Goal: Transaction & Acquisition: Purchase product/service

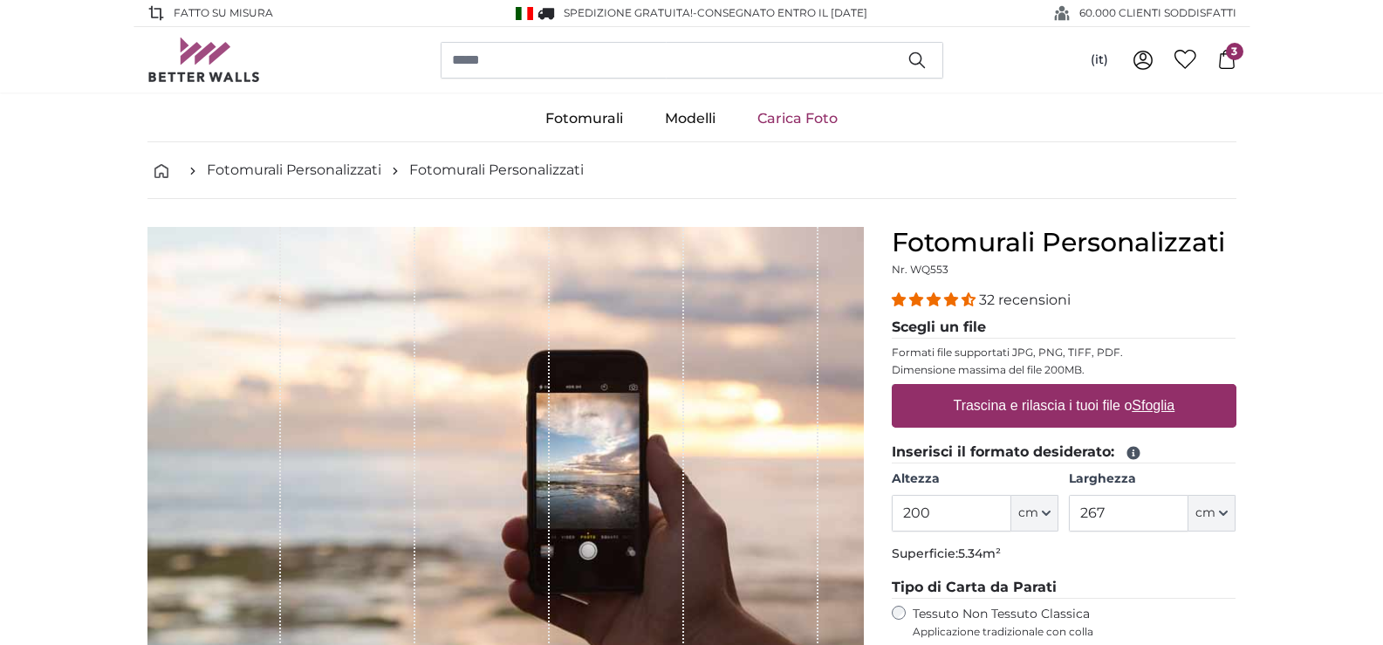
click at [1084, 406] on label "Trascina e rilascia i tuoi file o Sfoglia" at bounding box center [1064, 405] width 236 height 35
click at [1084, 389] on input "Trascina e rilascia i tuoi file o Sfoglia" at bounding box center [1064, 386] width 345 height 5
type input "**********"
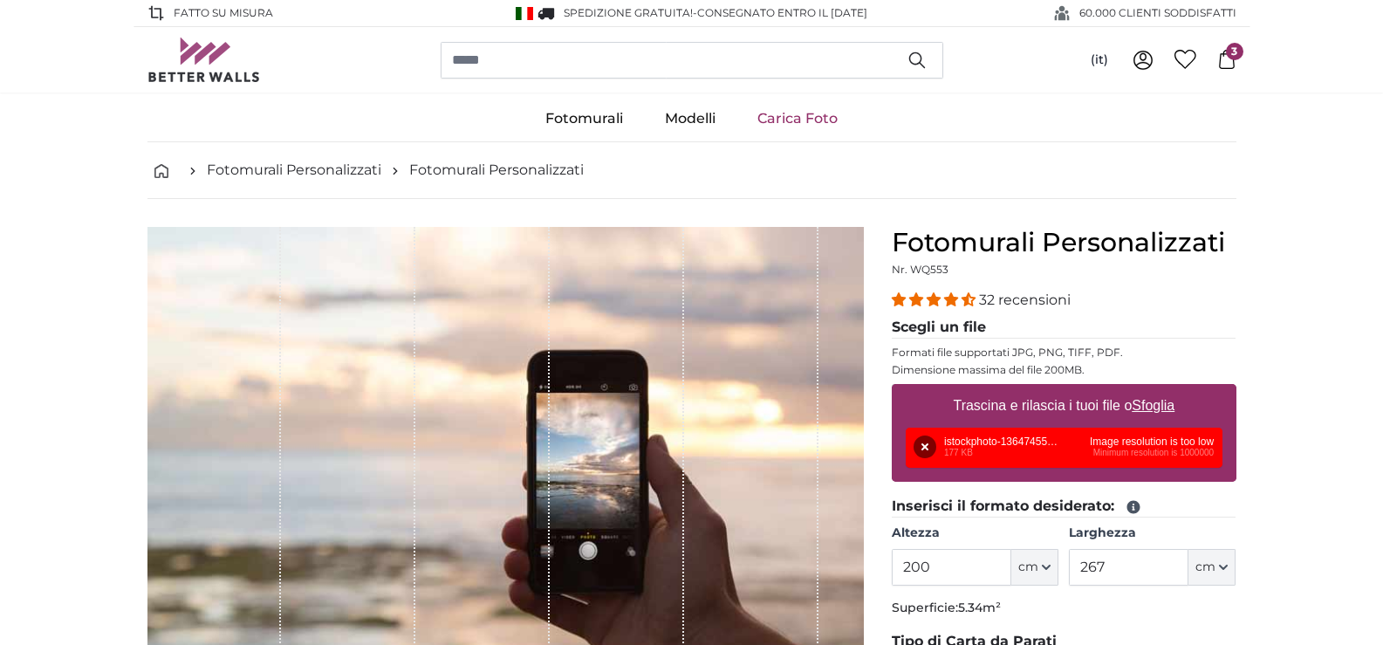
click at [1179, 455] on div "Rimuovi Riprova Rimuovi Carica Annulla Riprova [GEOGRAPHIC_DATA] istockphoto-13…" at bounding box center [1064, 447] width 317 height 40
click at [924, 446] on button "Rimuovi" at bounding box center [924, 446] width 23 height 23
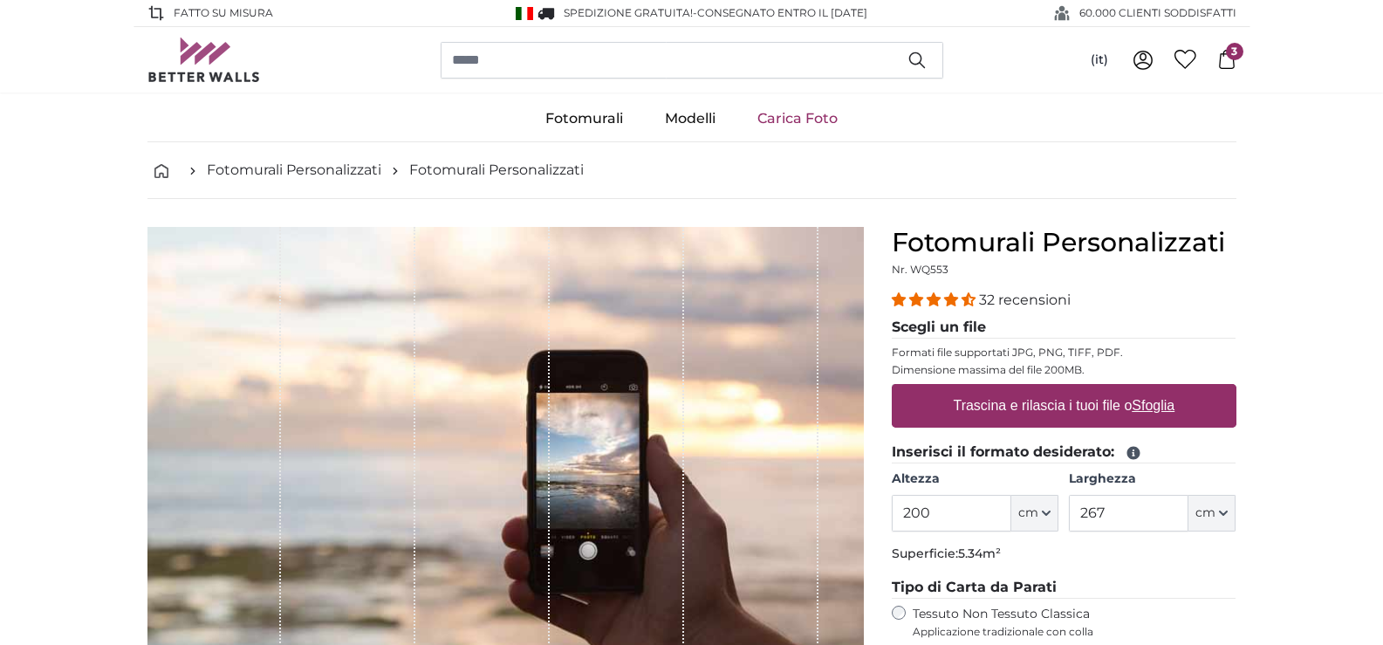
click at [988, 400] on label "Trascina e rilascia i tuoi file o Sfoglia" at bounding box center [1064, 405] width 236 height 35
click at [988, 389] on input "Trascina e rilascia i tuoi file o Sfoglia" at bounding box center [1064, 386] width 345 height 5
type input "**********"
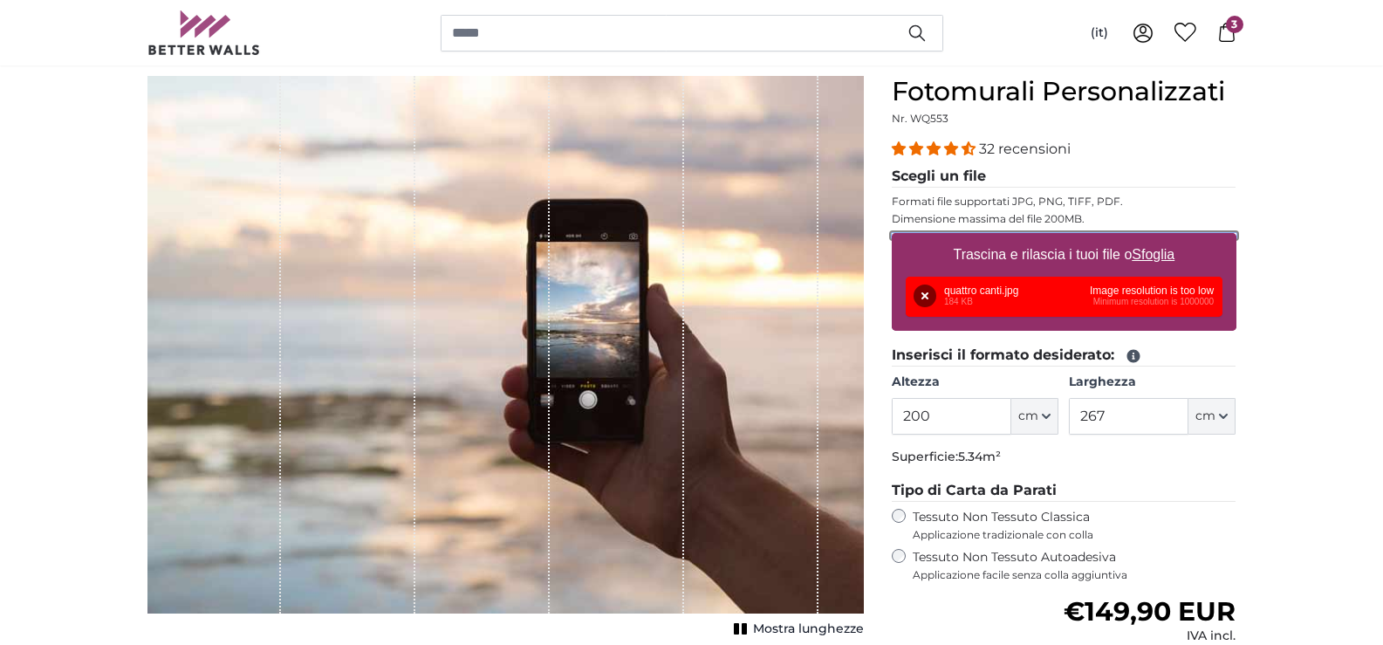
scroll to position [174, 0]
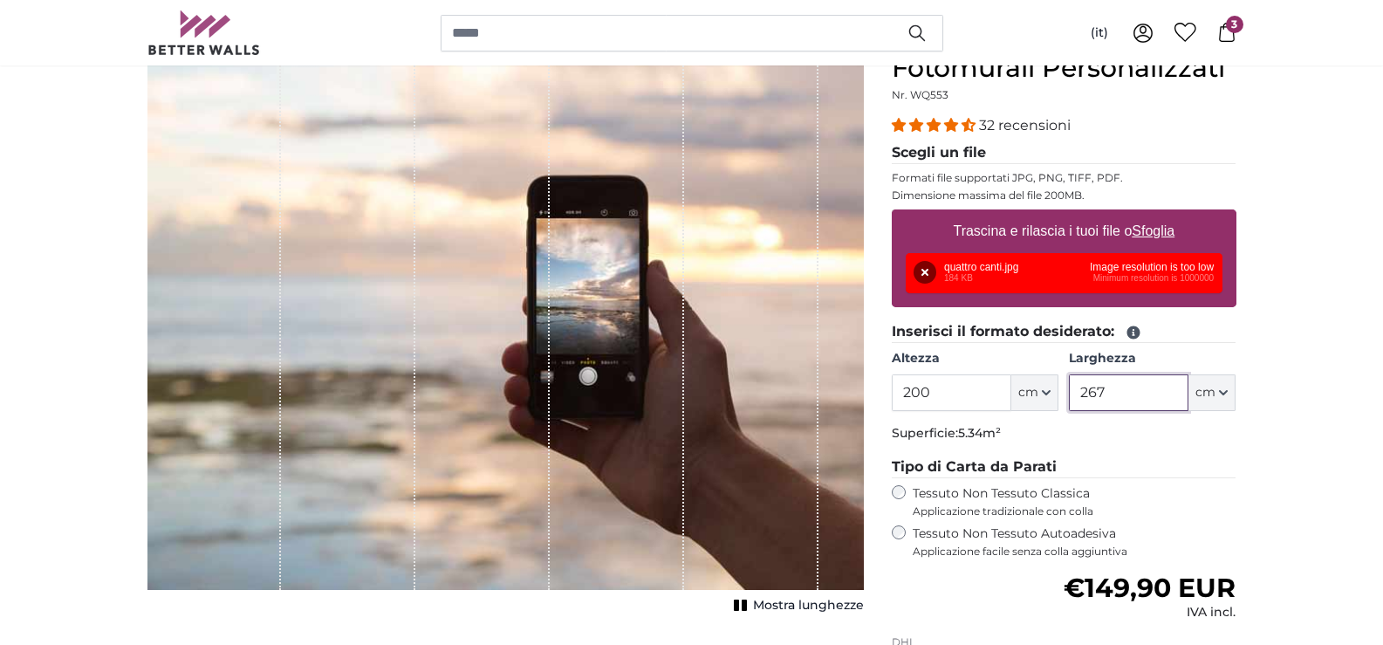
drag, startPoint x: 1146, startPoint y: 396, endPoint x: 1025, endPoint y: 392, distance: 121.3
click at [1027, 392] on div "Altezza 200 ft cm Centimeter (cm) Inches (inch) Feet (ft. in.) [GEOGRAPHIC_DATA…" at bounding box center [1064, 380] width 345 height 61
type input "600"
click at [917, 261] on button "Rimuovi" at bounding box center [924, 272] width 23 height 23
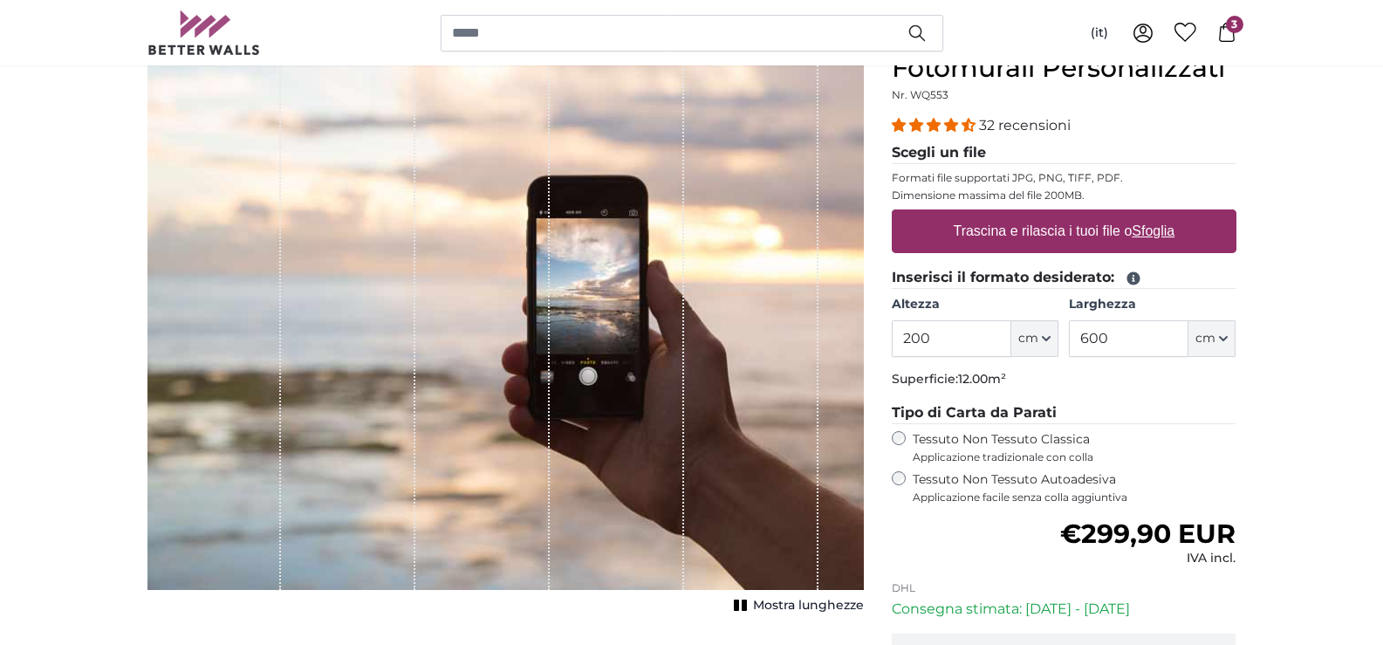
click at [974, 236] on label "Trascina e rilascia i tuoi file o Sfoglia" at bounding box center [1064, 231] width 236 height 35
click at [974, 215] on input "Trascina e rilascia i tuoi file o Sfoglia" at bounding box center [1064, 211] width 345 height 5
type input "**********"
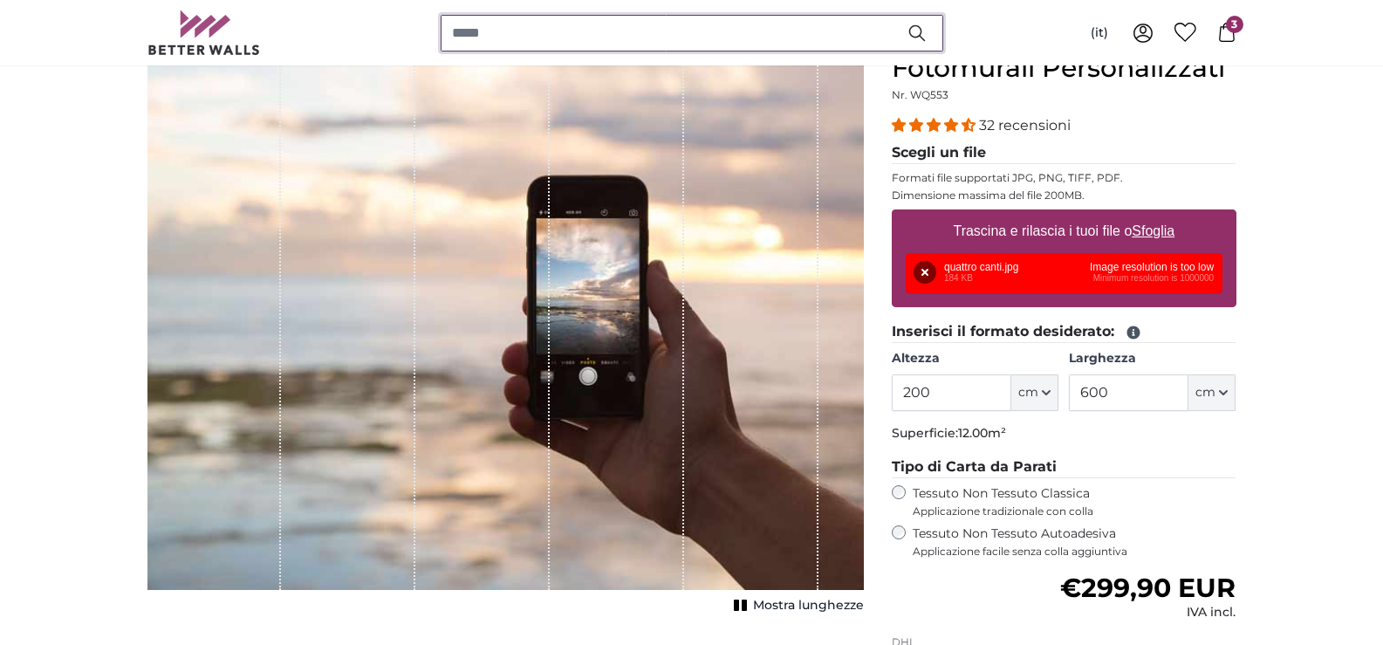
click at [858, 38] on input "search" at bounding box center [692, 33] width 502 height 37
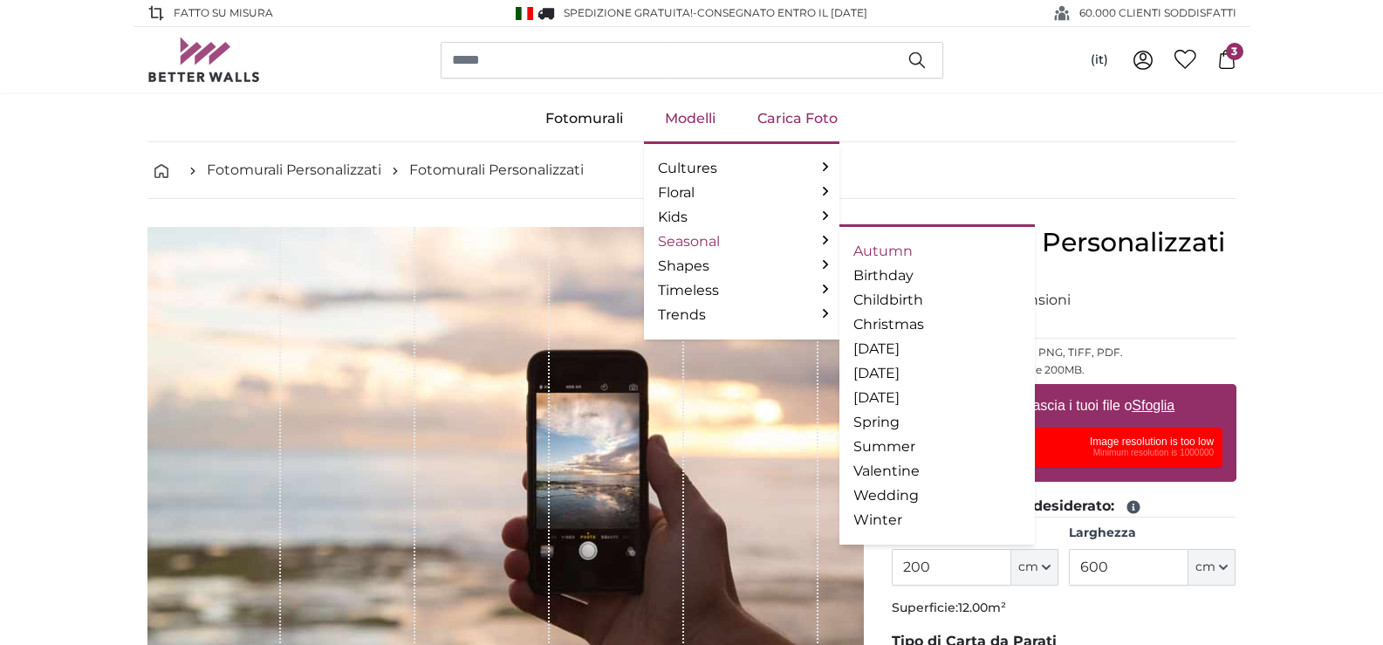
click at [902, 255] on link "Autumn" at bounding box center [936, 251] width 167 height 21
